Goal: Task Accomplishment & Management: Manage account settings

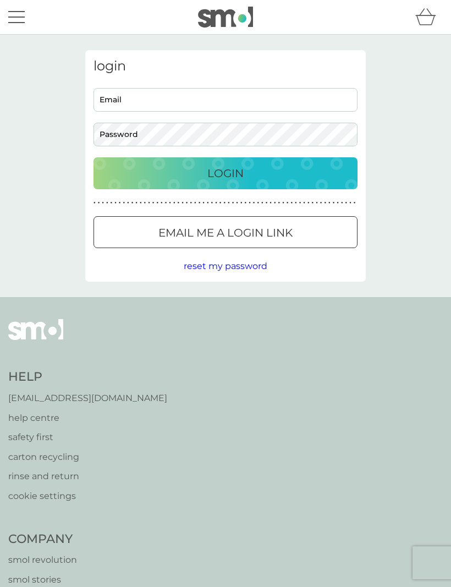
click at [256, 97] on input "Email" at bounding box center [226, 100] width 264 height 24
type input "[EMAIL_ADDRESS][DOMAIN_NAME]"
click at [252, 167] on div "Login" at bounding box center [226, 173] width 242 height 18
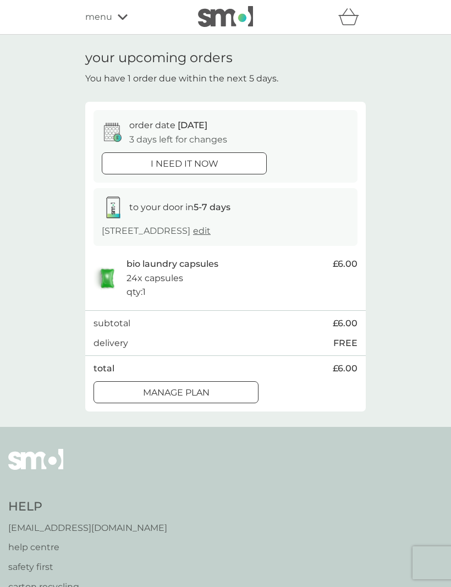
click at [225, 386] on div "Manage plan" at bounding box center [176, 393] width 164 height 14
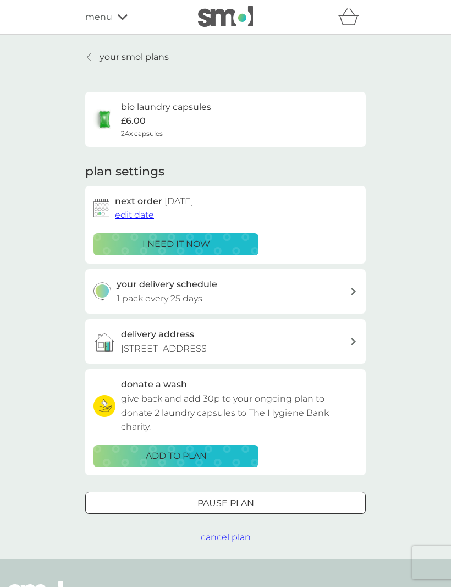
click at [343, 293] on div "your delivery schedule 1 pack every 25 days" at bounding box center [234, 291] width 234 height 28
select select "28"
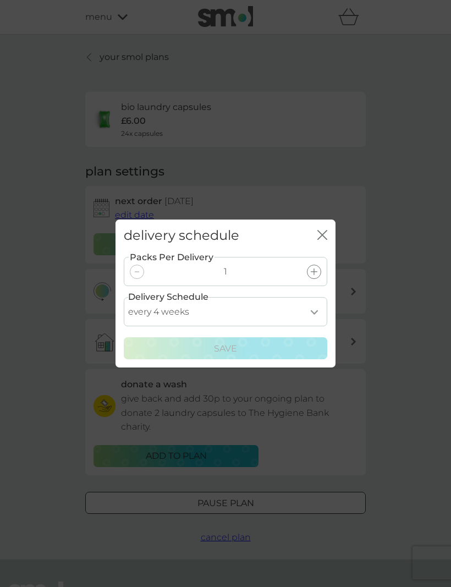
click at [320, 238] on icon "close" at bounding box center [320, 234] width 4 height 9
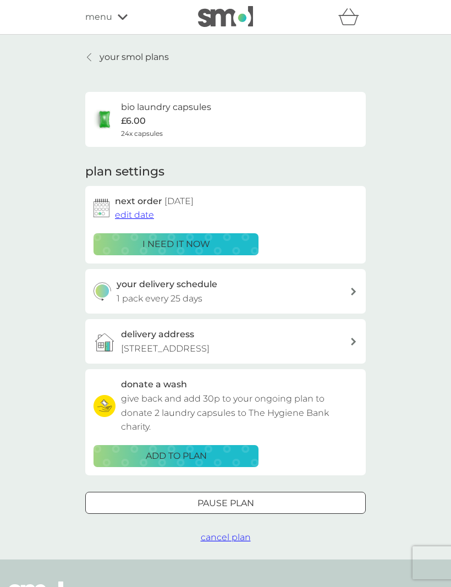
click at [130, 214] on span "edit date" at bounding box center [134, 215] width 39 height 10
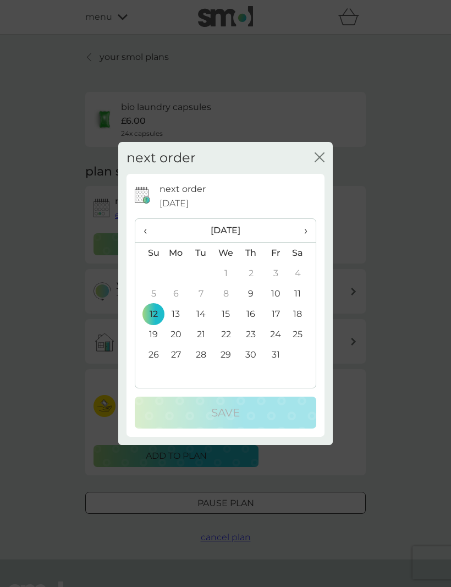
click at [153, 357] on td "26" at bounding box center [149, 354] width 28 height 20
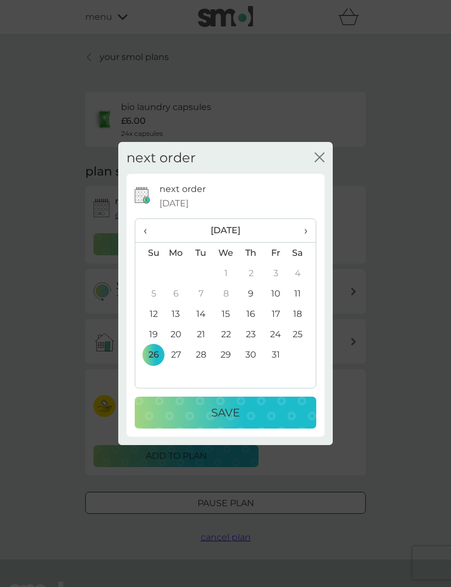
click at [308, 232] on th "›" at bounding box center [302, 231] width 28 height 24
click at [157, 294] on td "2" at bounding box center [149, 293] width 28 height 20
click at [271, 414] on div "Save" at bounding box center [226, 413] width 160 height 18
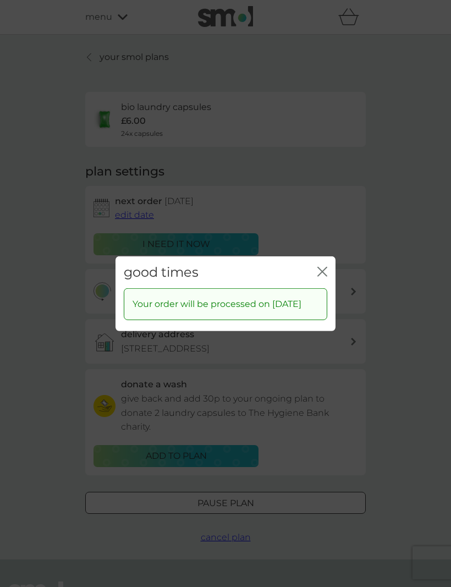
click at [323, 266] on icon "close" at bounding box center [322, 271] width 10 height 10
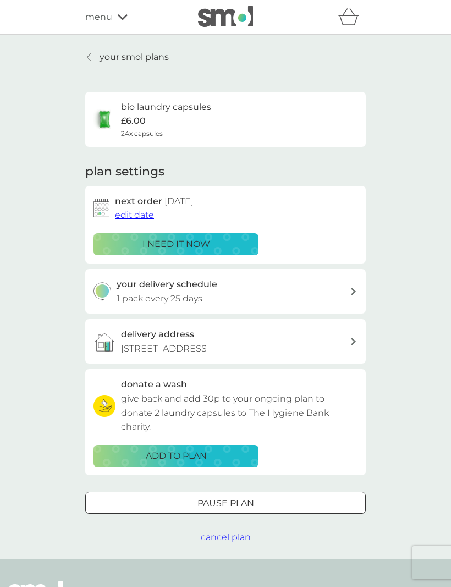
click at [344, 291] on div "your delivery schedule 1 pack every 25 days" at bounding box center [234, 291] width 234 height 28
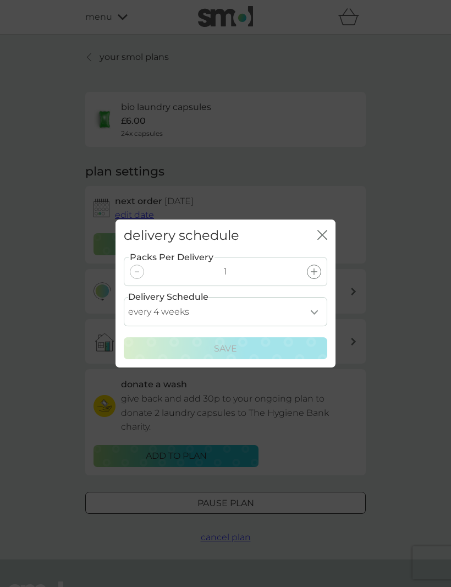
click at [314, 309] on select "every 1 week every 2 weeks every 3 weeks every 4 weeks every 5 weeks every 6 we…" at bounding box center [226, 311] width 204 height 29
select select "35"
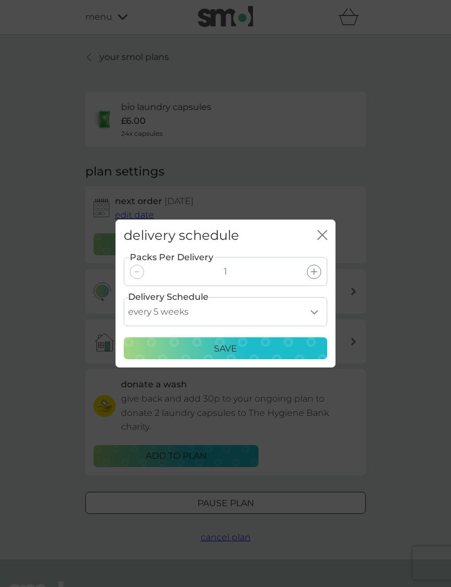
click at [229, 344] on p "Save" at bounding box center [225, 349] width 23 height 14
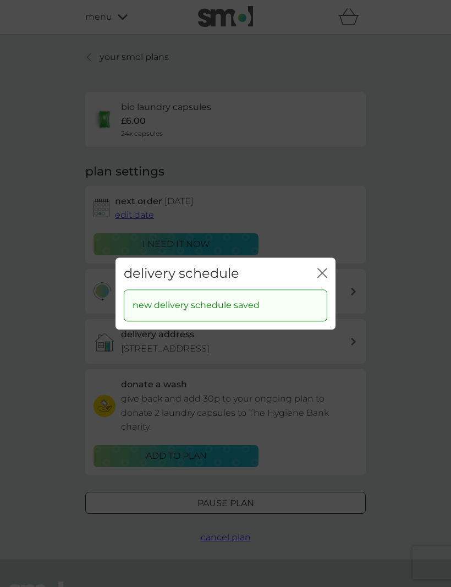
click at [324, 272] on icon "close" at bounding box center [324, 272] width 4 height 9
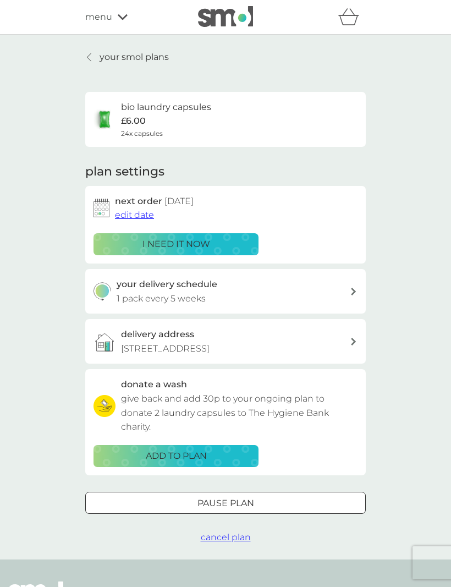
click at [157, 54] on p "your smol plans" at bounding box center [134, 57] width 69 height 14
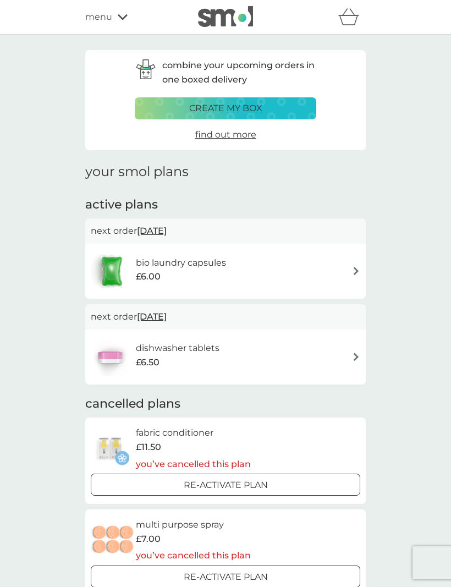
click at [336, 359] on div "dishwasher tablets £6.50" at bounding box center [226, 357] width 270 height 39
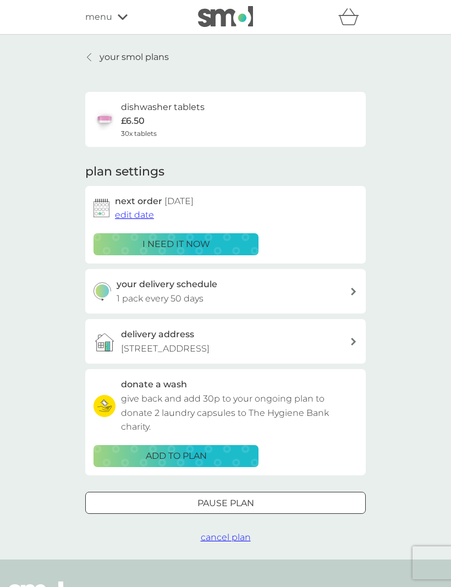
click at [96, 53] on link "your smol plans" at bounding box center [127, 57] width 84 height 14
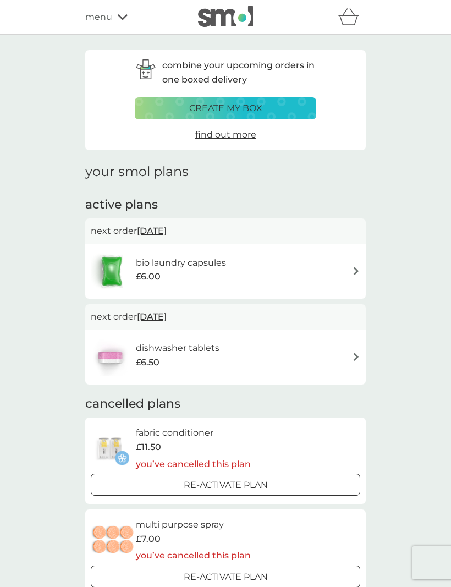
click at [112, 18] on span "menu" at bounding box center [98, 17] width 27 height 14
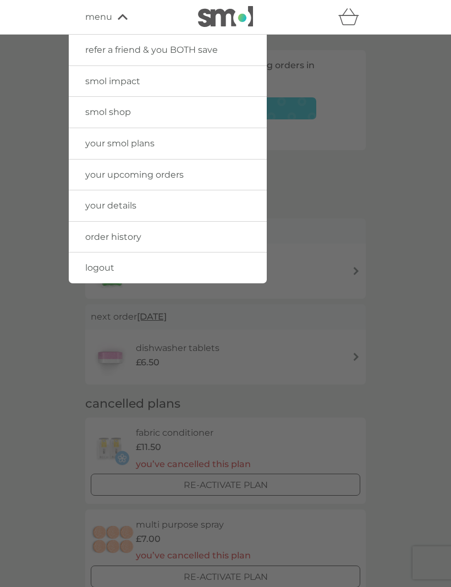
click at [122, 112] on span "smol shop" at bounding box center [108, 112] width 46 height 10
